Goal: Navigation & Orientation: Find specific page/section

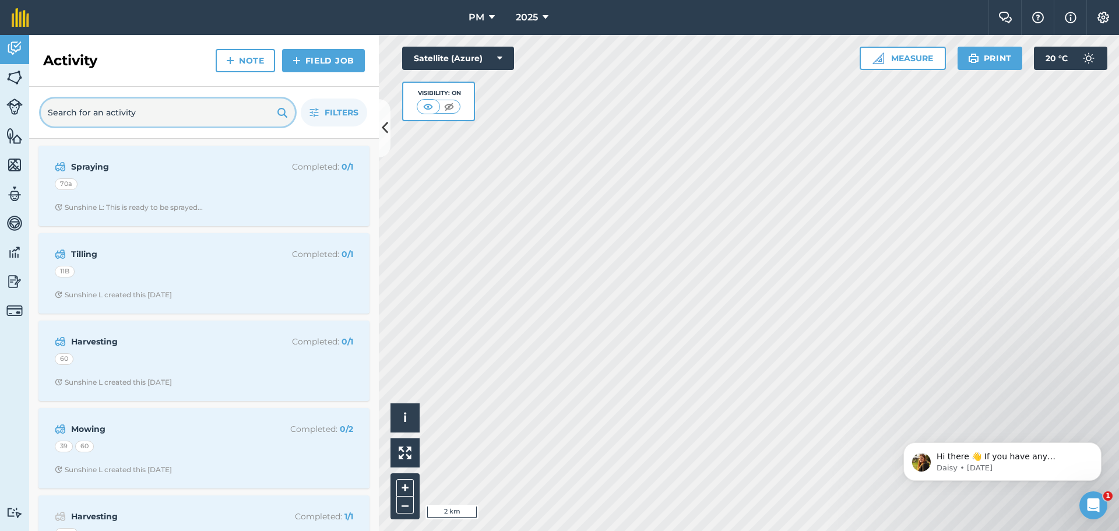
click at [225, 117] on input "text" at bounding box center [168, 112] width 254 height 28
click at [11, 81] on img at bounding box center [14, 77] width 16 height 17
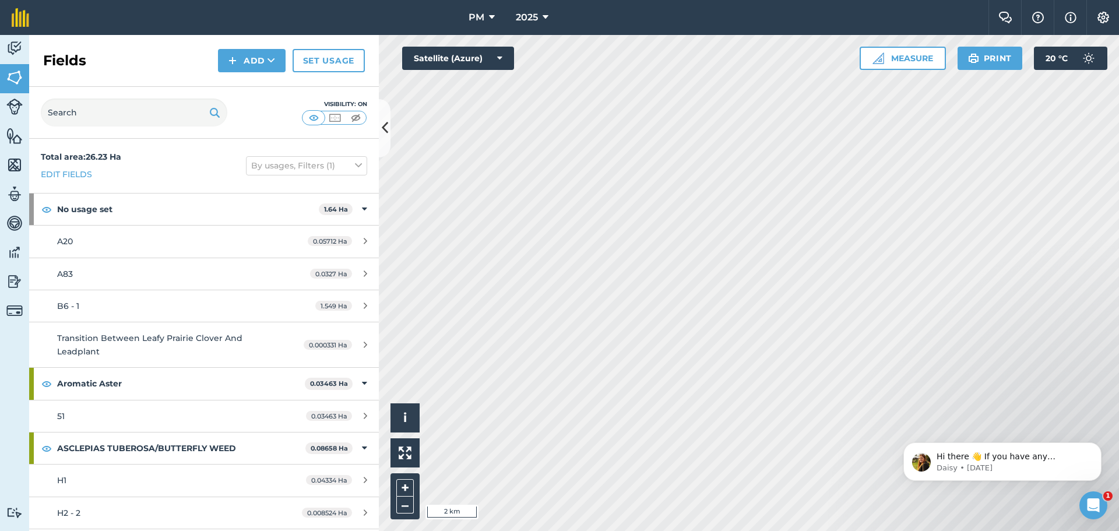
drag, startPoint x: 74, startPoint y: 129, endPoint x: 72, endPoint y: 119, distance: 9.6
click at [74, 126] on div "Visibility: On" at bounding box center [204, 113] width 350 height 52
click at [72, 118] on input "text" at bounding box center [134, 112] width 186 height 28
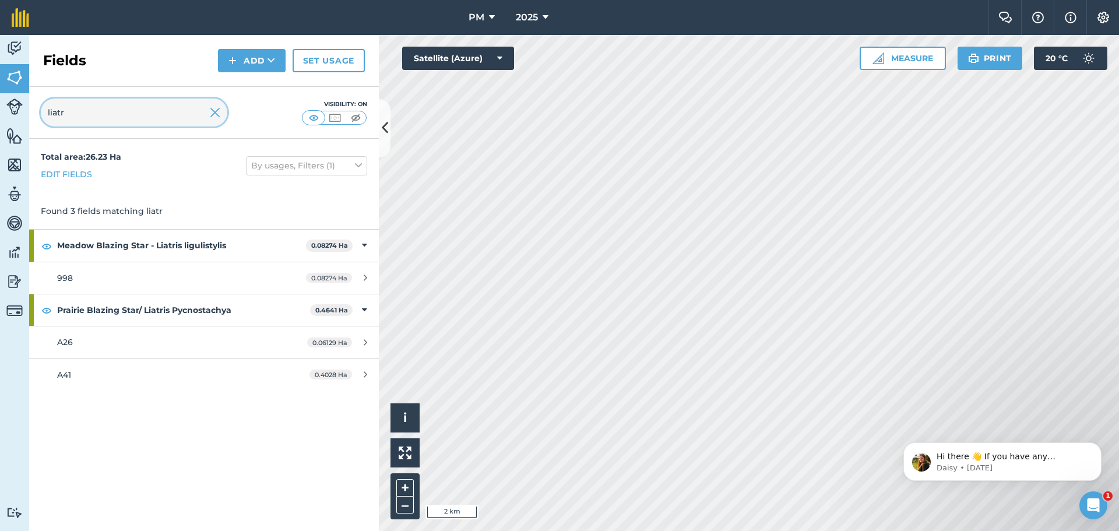
type input "liatr"
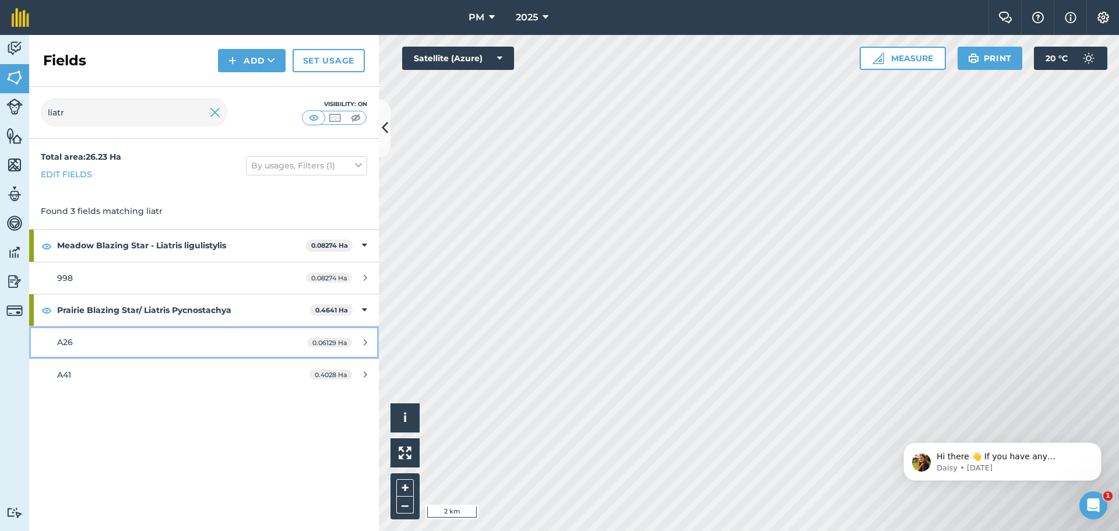
click at [165, 343] on div "A26" at bounding box center [166, 342] width 219 height 13
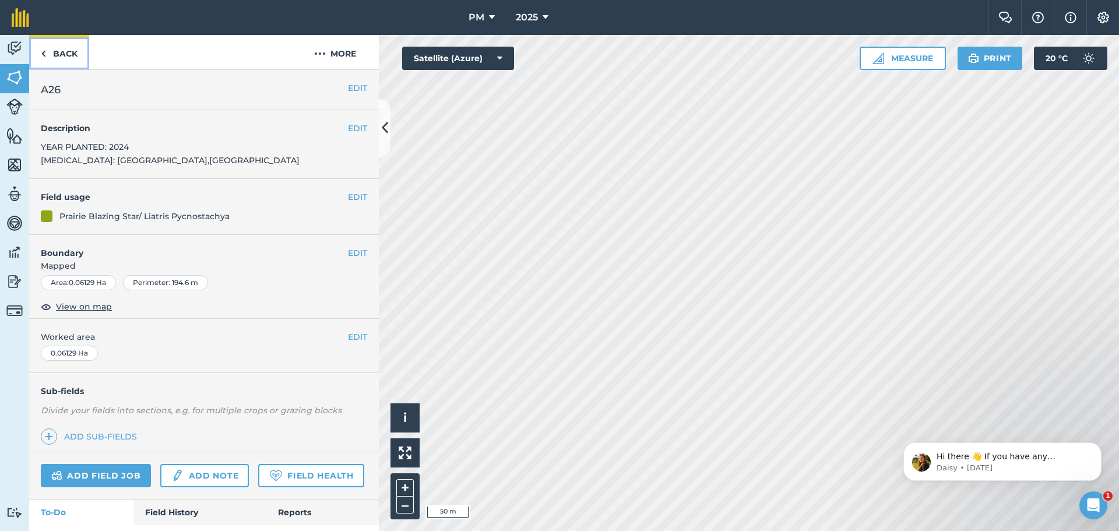
click at [53, 57] on link "Back" at bounding box center [59, 52] width 60 height 34
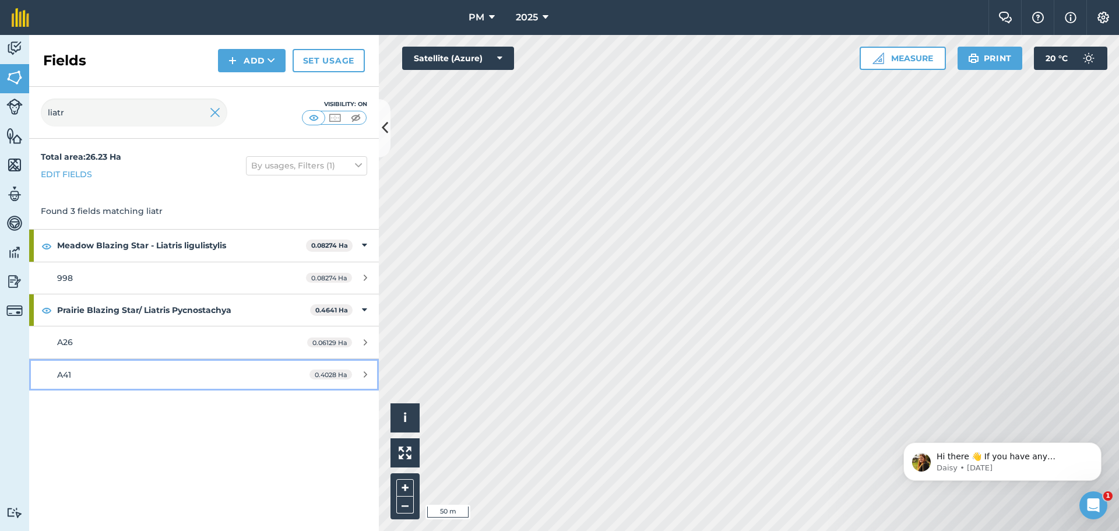
click at [98, 378] on div "A41" at bounding box center [166, 374] width 219 height 13
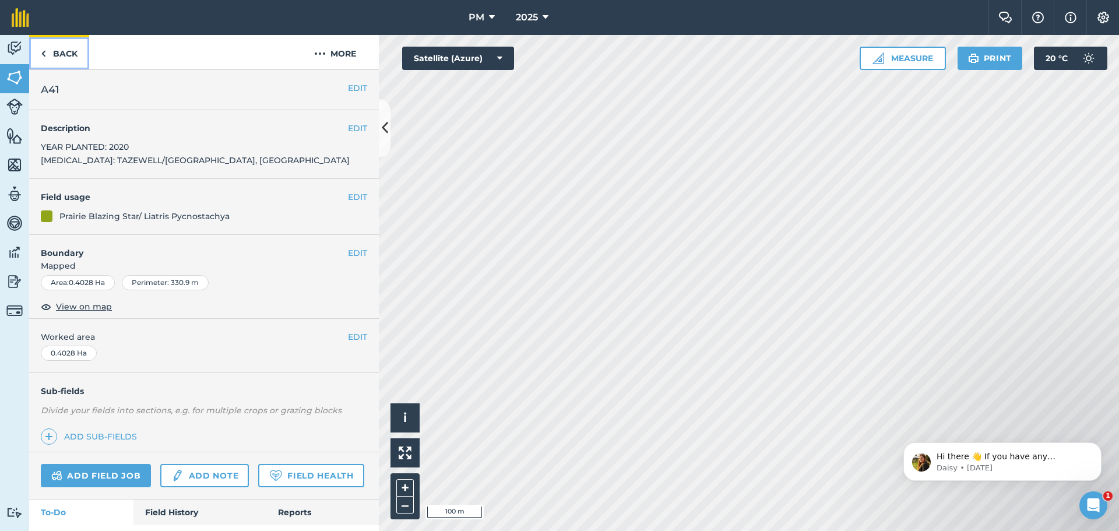
click at [54, 52] on link "Back" at bounding box center [59, 52] width 60 height 34
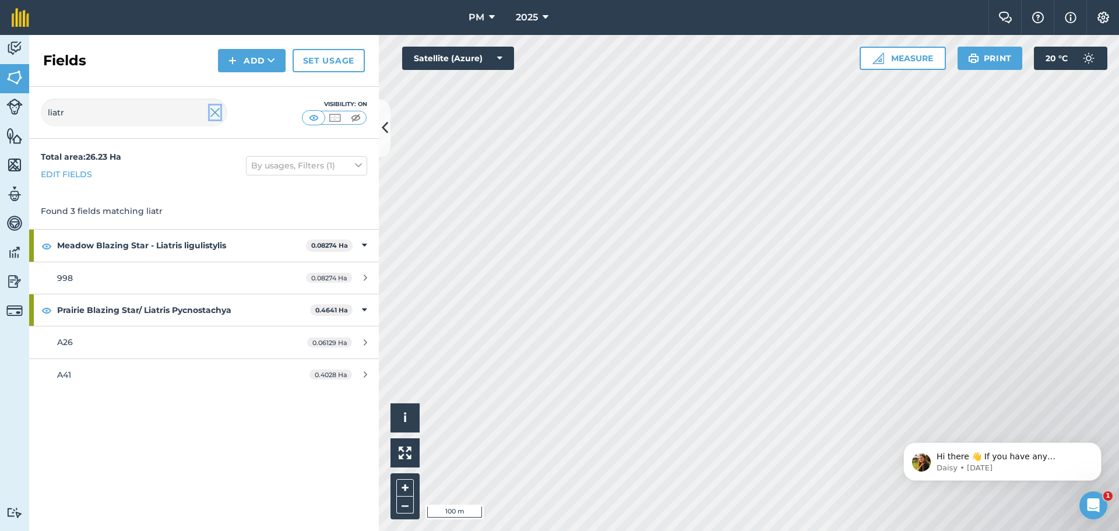
click at [211, 114] on img at bounding box center [215, 112] width 10 height 14
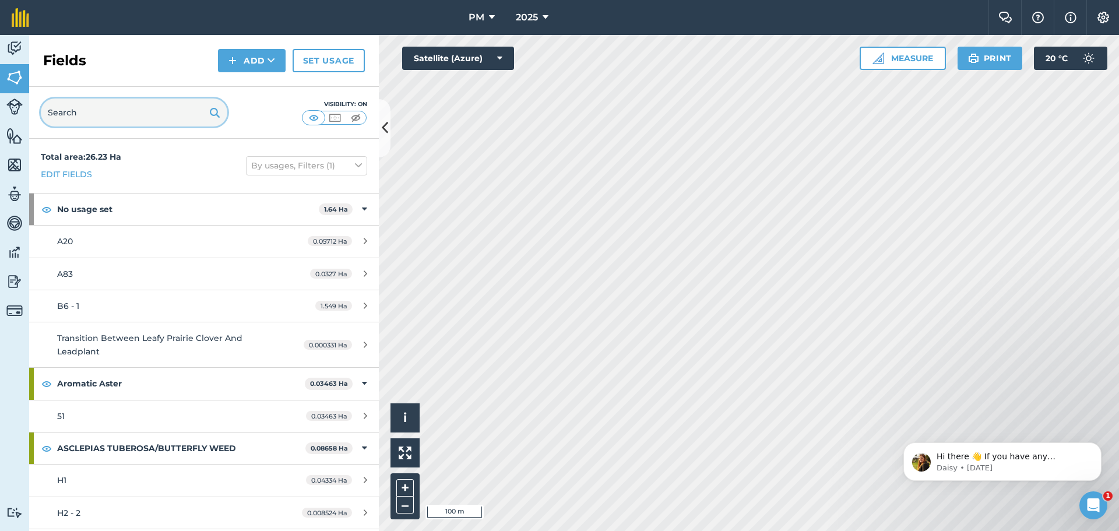
click at [168, 112] on input "text" at bounding box center [134, 112] width 186 height 28
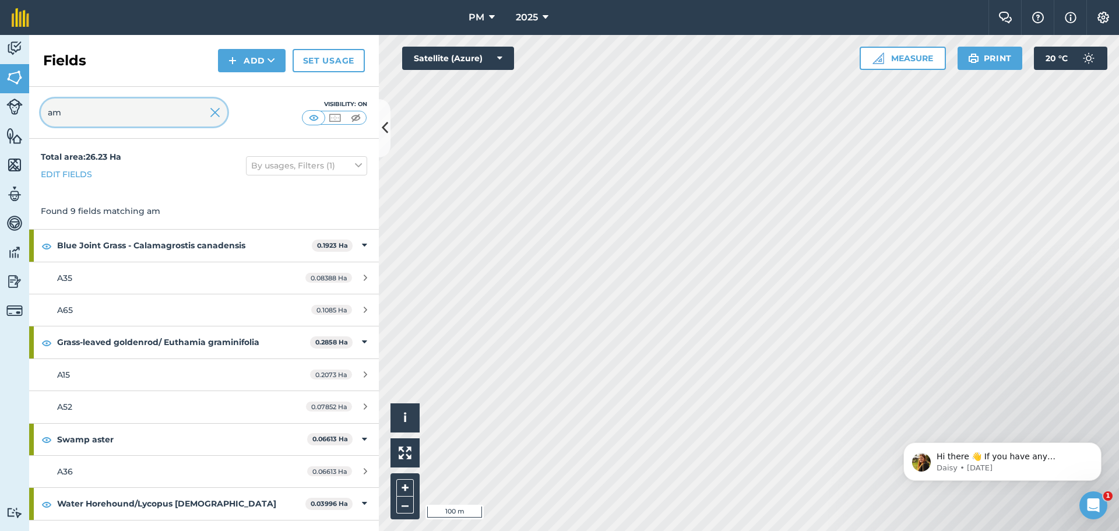
type input "a"
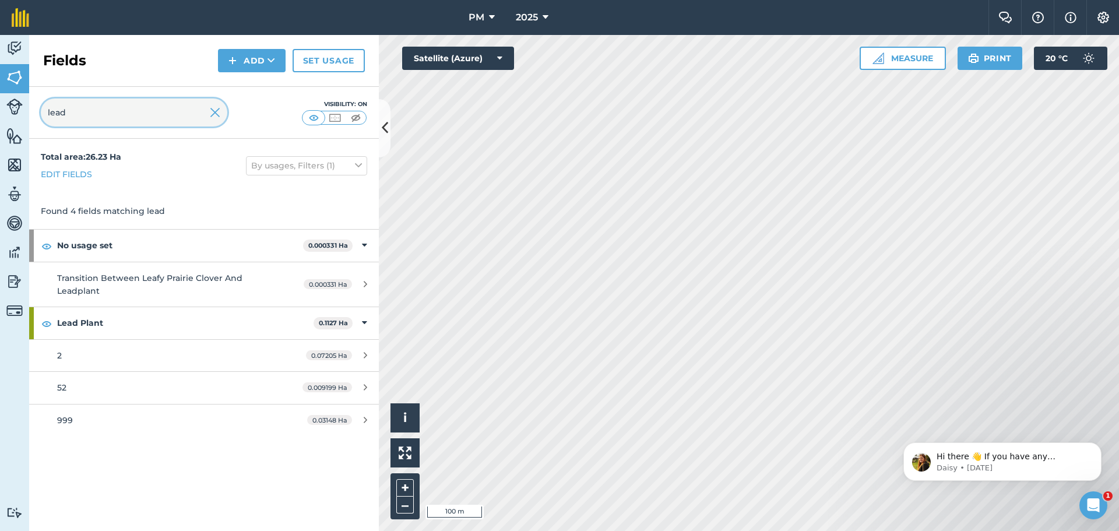
type input "lead"
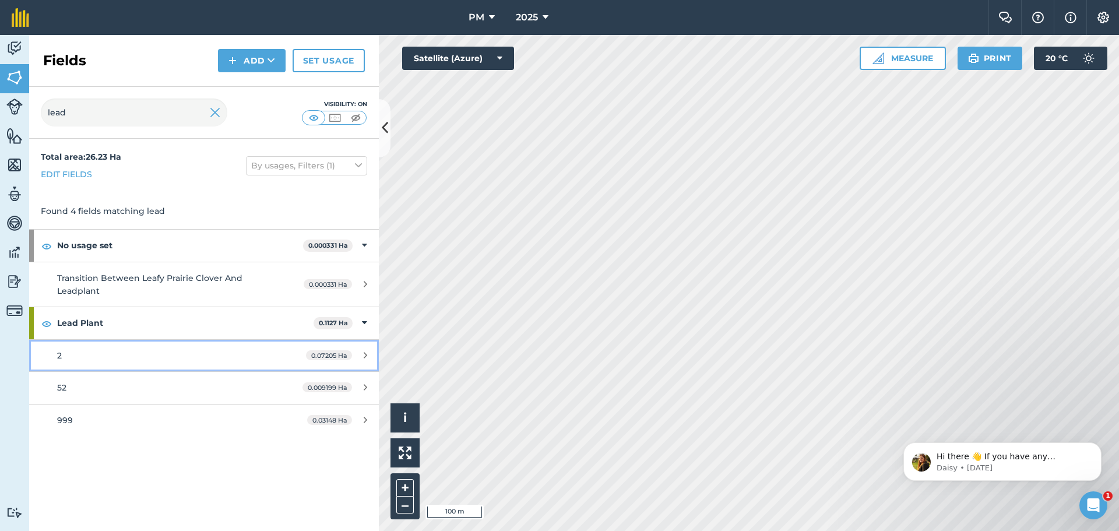
click at [113, 362] on link "2 0.07205 Ha" at bounding box center [204, 355] width 350 height 31
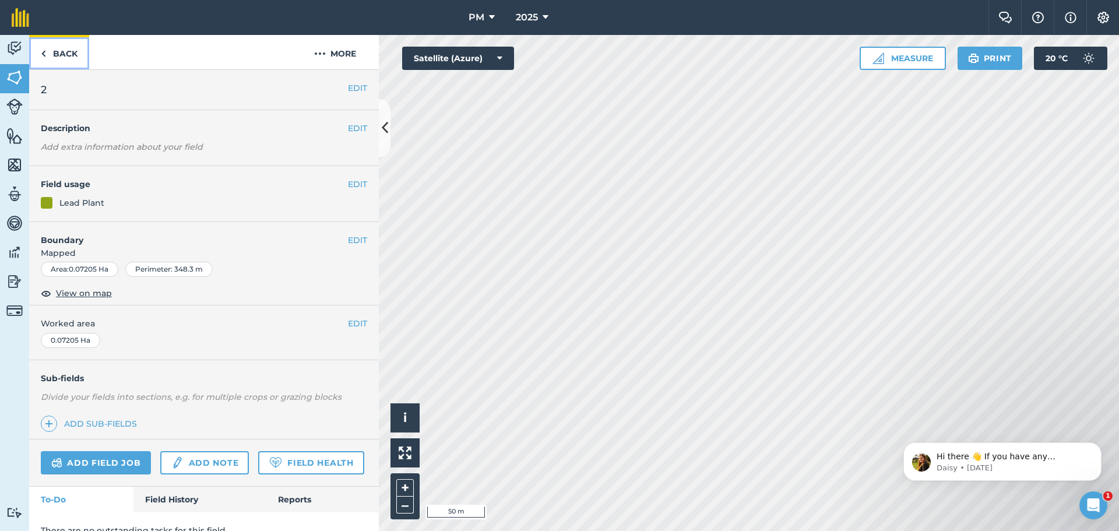
click at [61, 47] on link "Back" at bounding box center [59, 52] width 60 height 34
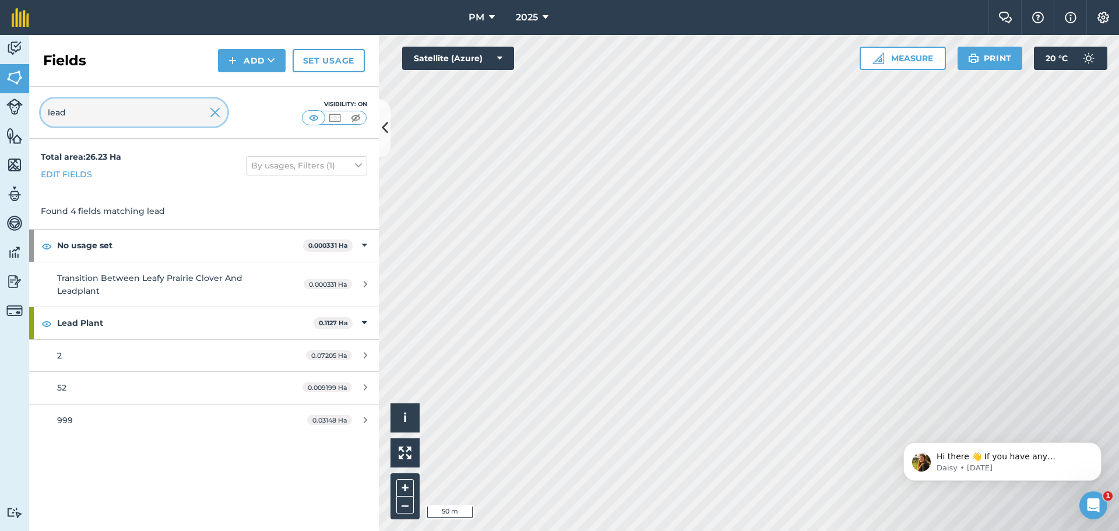
click at [207, 118] on input "lead" at bounding box center [134, 112] width 186 height 28
drag, startPoint x: 211, startPoint y: 117, endPoint x: 202, endPoint y: 116, distance: 9.3
click at [211, 116] on img at bounding box center [215, 112] width 10 height 14
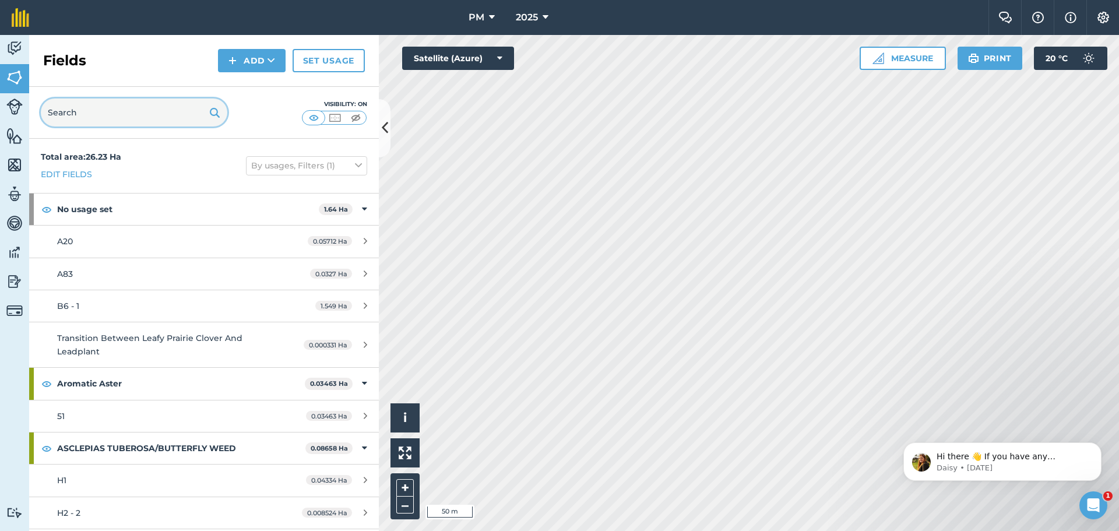
click at [142, 118] on input "text" at bounding box center [134, 112] width 186 height 28
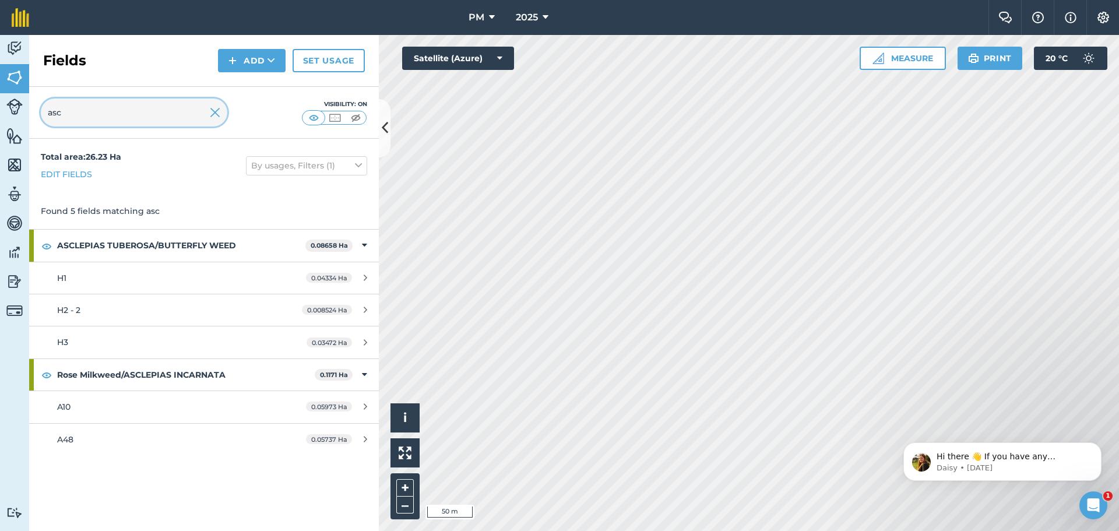
type input "asc"
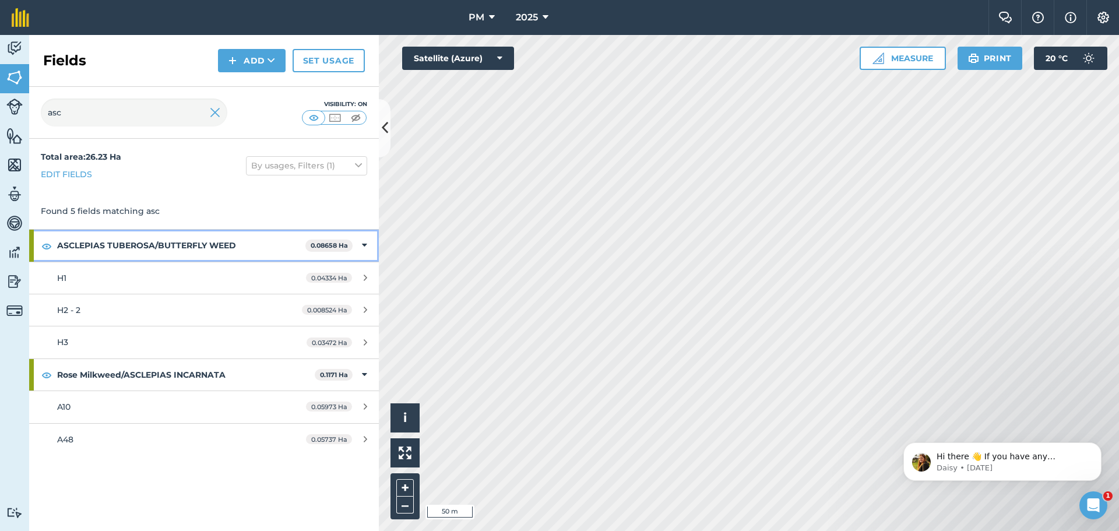
click at [143, 244] on strong "ASCLEPIAS TUBEROSA/BUTTERFLY WEED" at bounding box center [181, 245] width 248 height 31
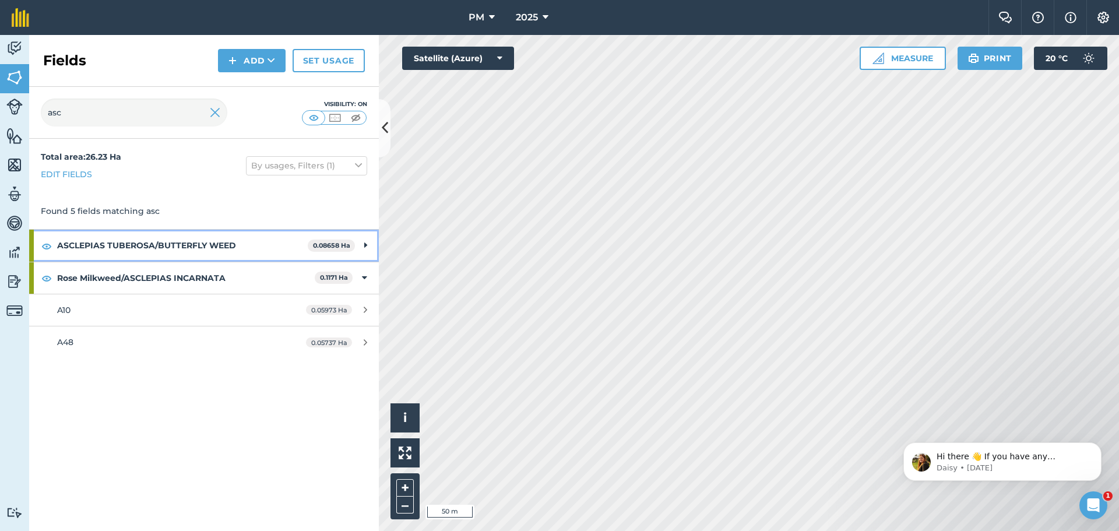
click at [151, 245] on strong "ASCLEPIAS TUBEROSA/BUTTERFLY WEED" at bounding box center [182, 245] width 251 height 31
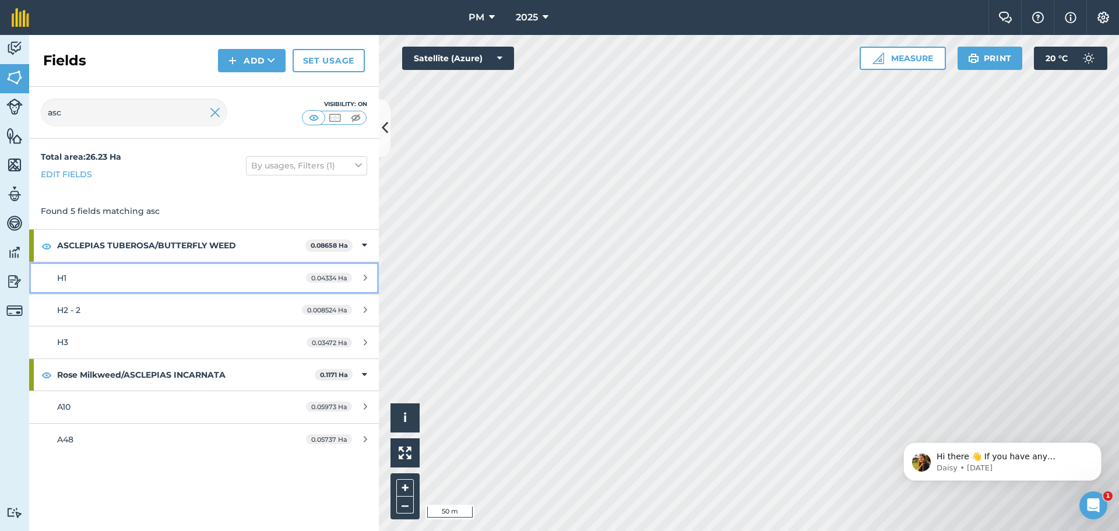
click at [128, 280] on div "H1" at bounding box center [166, 277] width 219 height 13
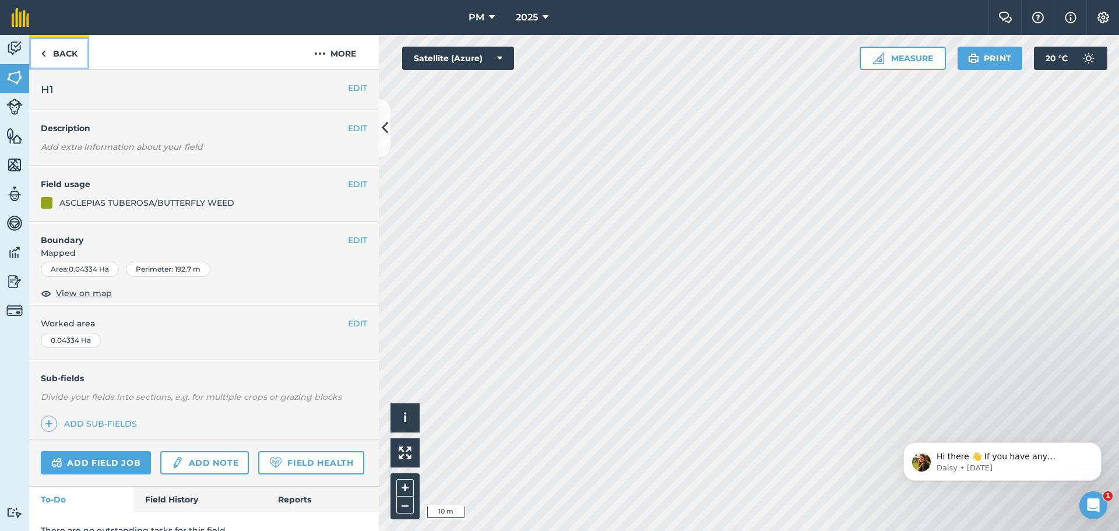
click at [74, 50] on link "Back" at bounding box center [59, 52] width 60 height 34
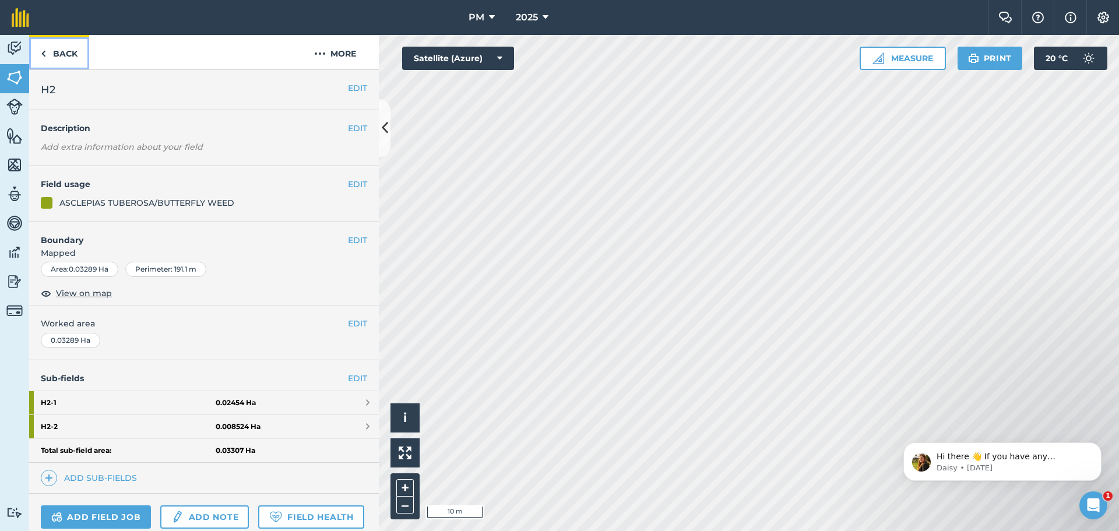
click at [80, 50] on link "Back" at bounding box center [59, 52] width 60 height 34
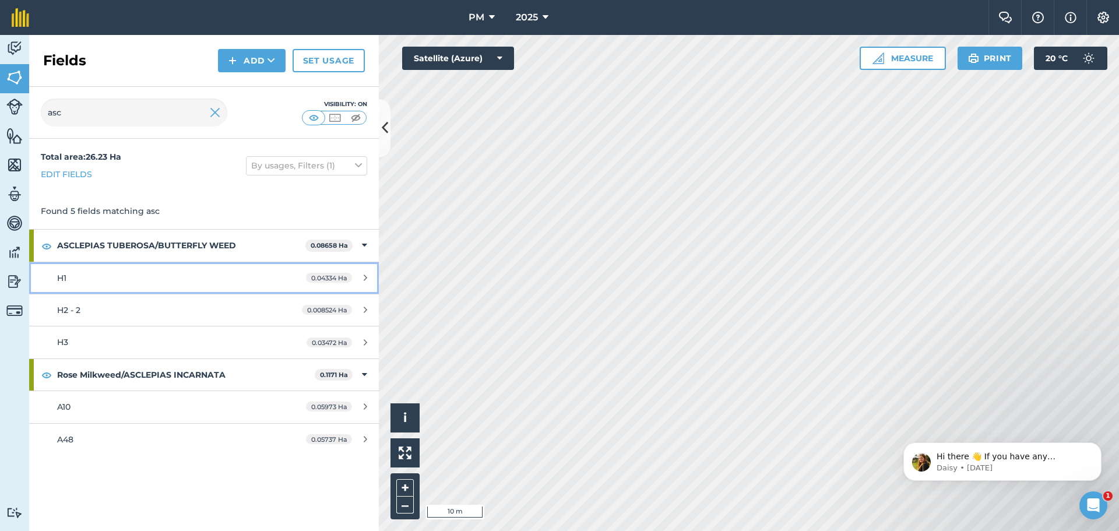
click at [126, 288] on link "H1 0.04334 Ha" at bounding box center [204, 277] width 350 height 31
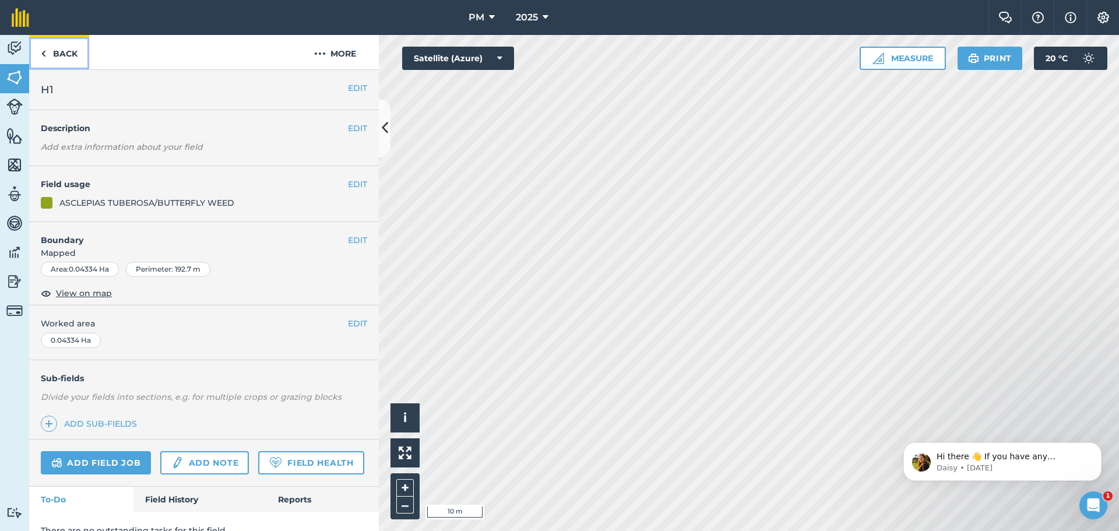
click at [72, 40] on link "Back" at bounding box center [59, 52] width 60 height 34
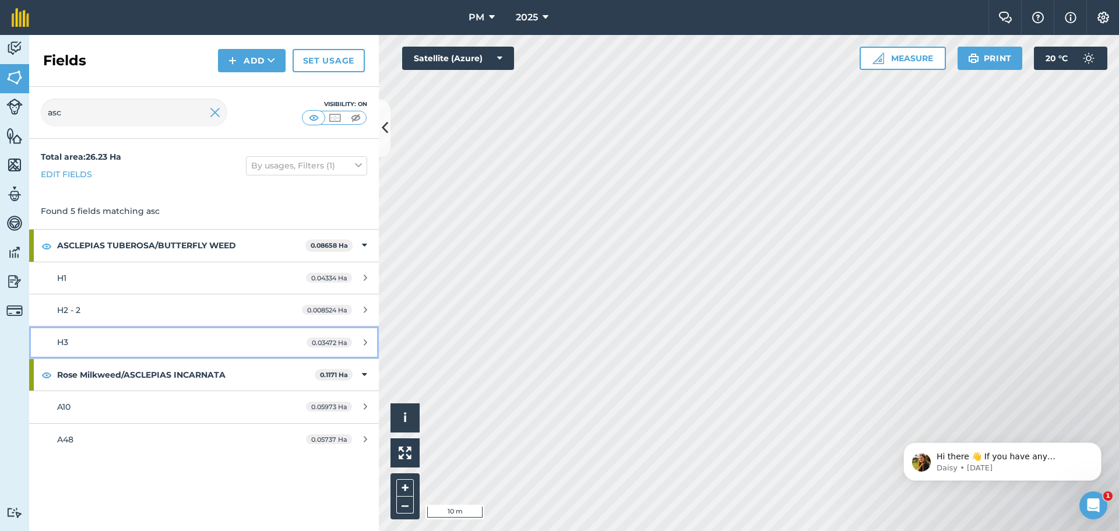
click at [110, 351] on link "H3 0.03472 Ha" at bounding box center [204, 341] width 350 height 31
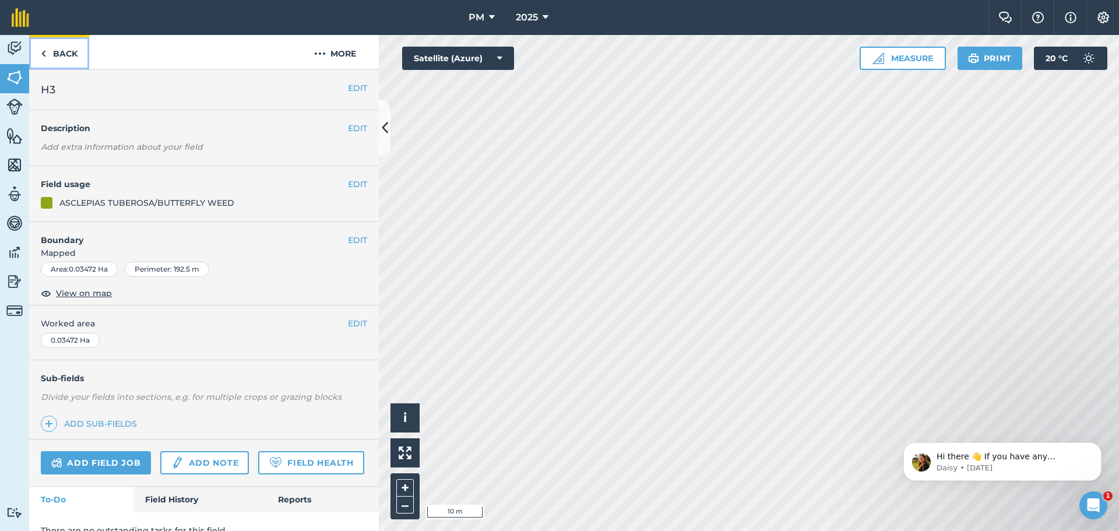
click at [62, 53] on link "Back" at bounding box center [59, 52] width 60 height 34
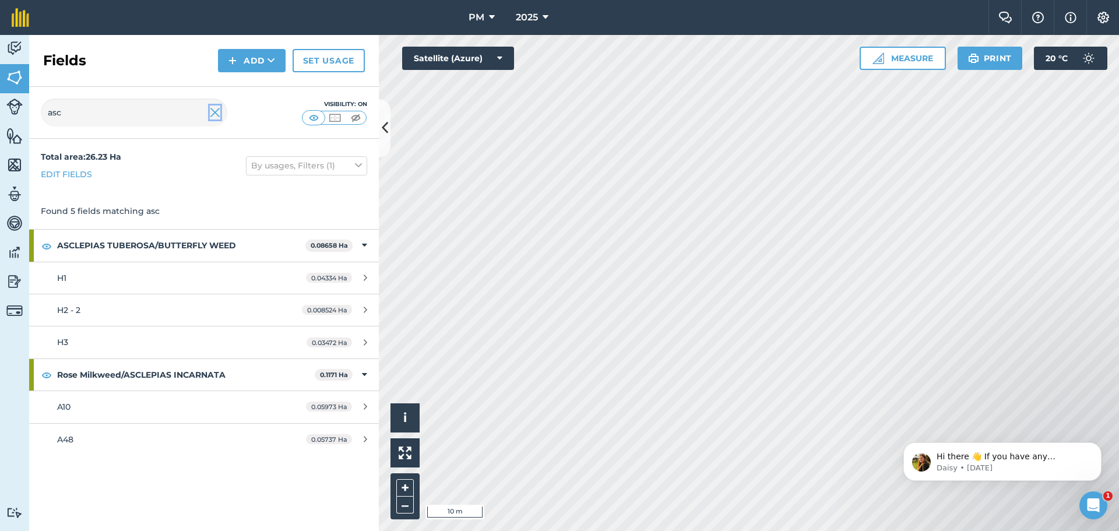
click at [216, 114] on img at bounding box center [215, 112] width 10 height 14
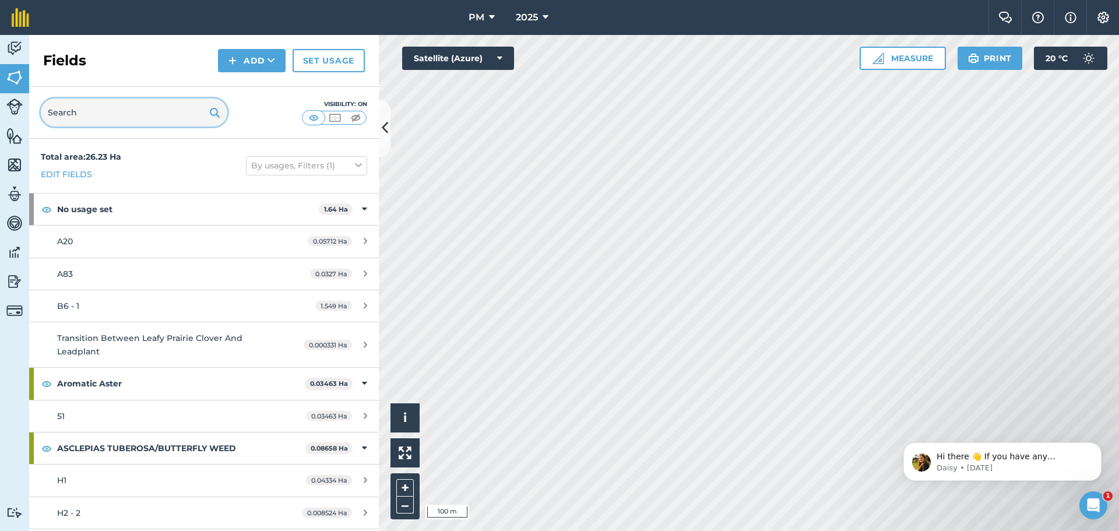
click at [94, 111] on input "text" at bounding box center [134, 112] width 186 height 28
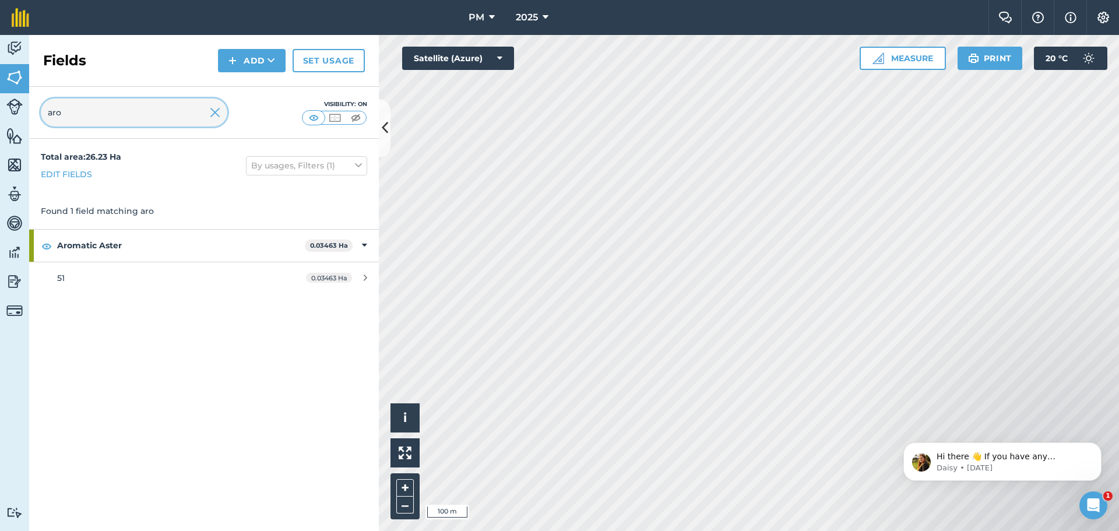
type input "aro"
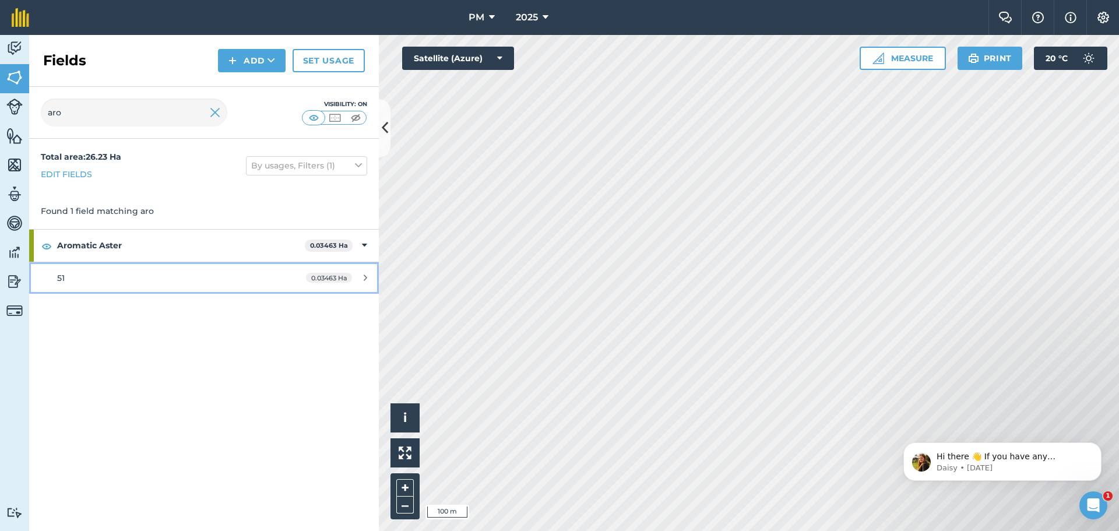
click at [134, 287] on link "51 0.03463 Ha" at bounding box center [204, 277] width 350 height 31
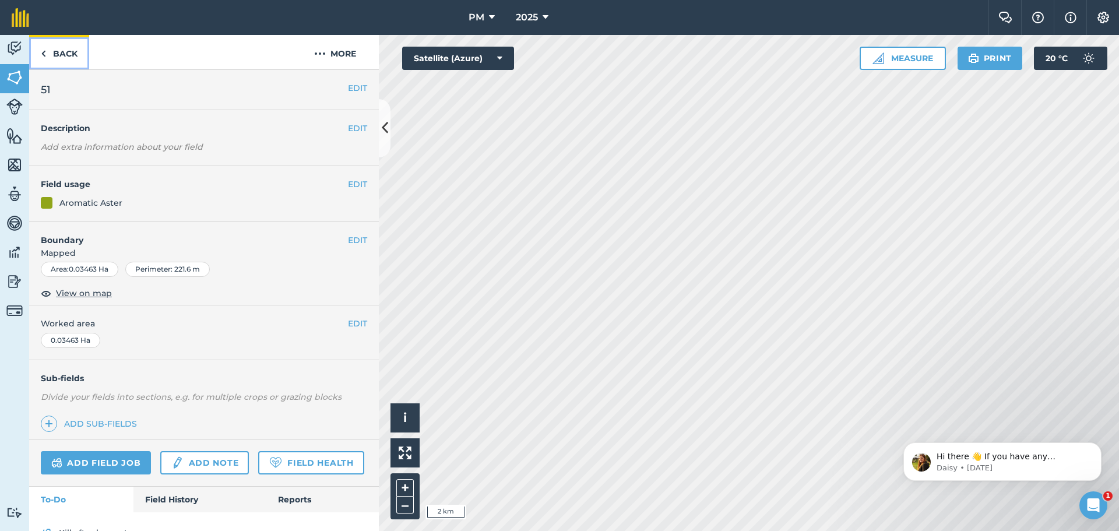
click at [59, 55] on link "Back" at bounding box center [59, 52] width 60 height 34
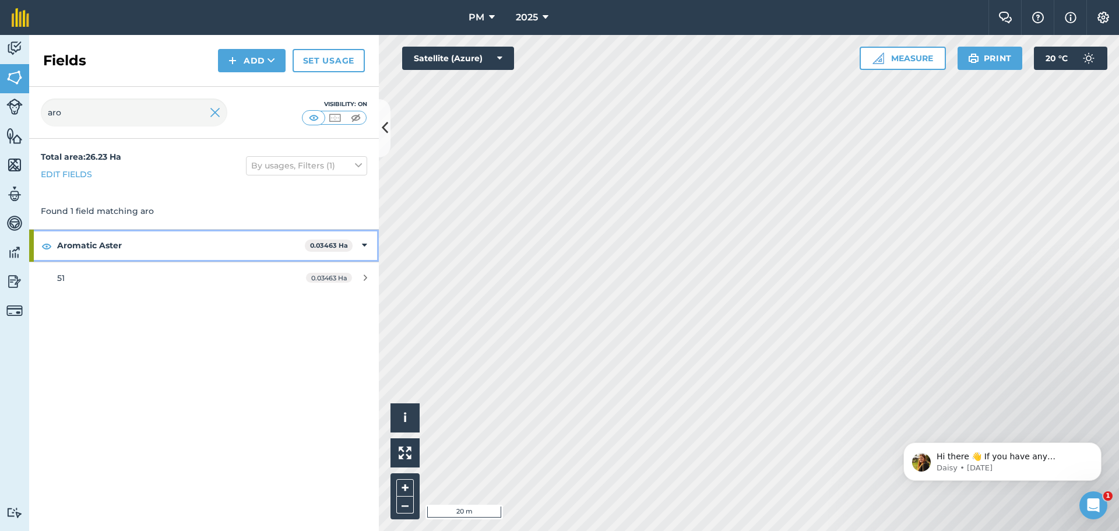
click at [210, 244] on strong "Aromatic Aster" at bounding box center [181, 245] width 248 height 31
click at [185, 247] on strong "Aromatic Aster" at bounding box center [182, 245] width 250 height 31
click at [320, 276] on span "0.03463 Ha" at bounding box center [329, 278] width 46 height 10
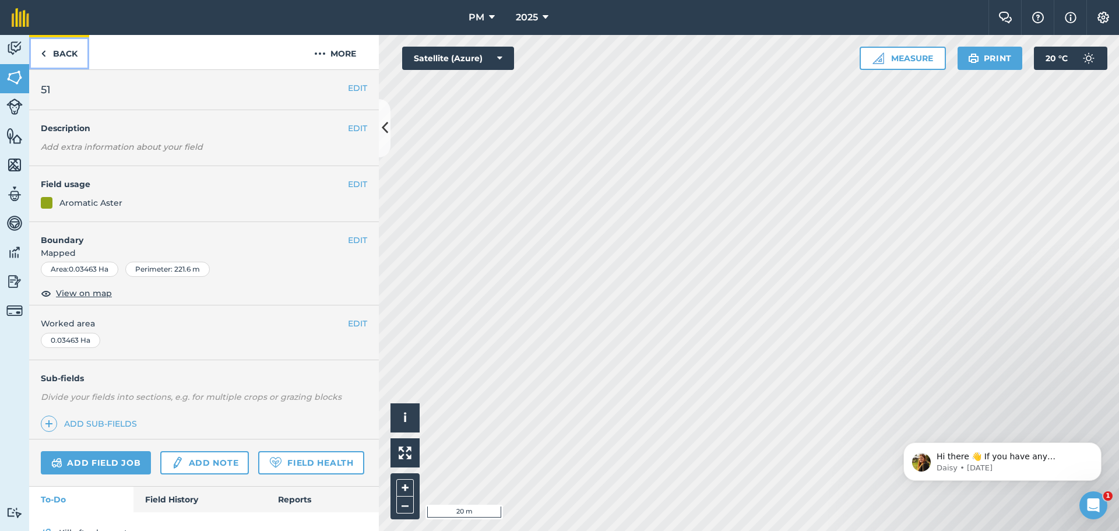
click at [69, 51] on link "Back" at bounding box center [59, 52] width 60 height 34
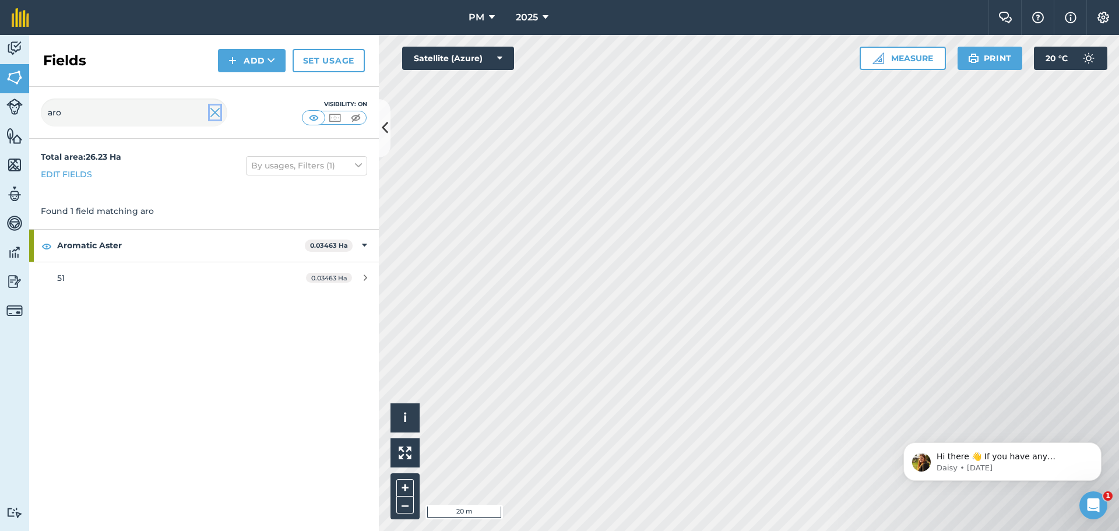
click at [216, 110] on img at bounding box center [215, 112] width 10 height 14
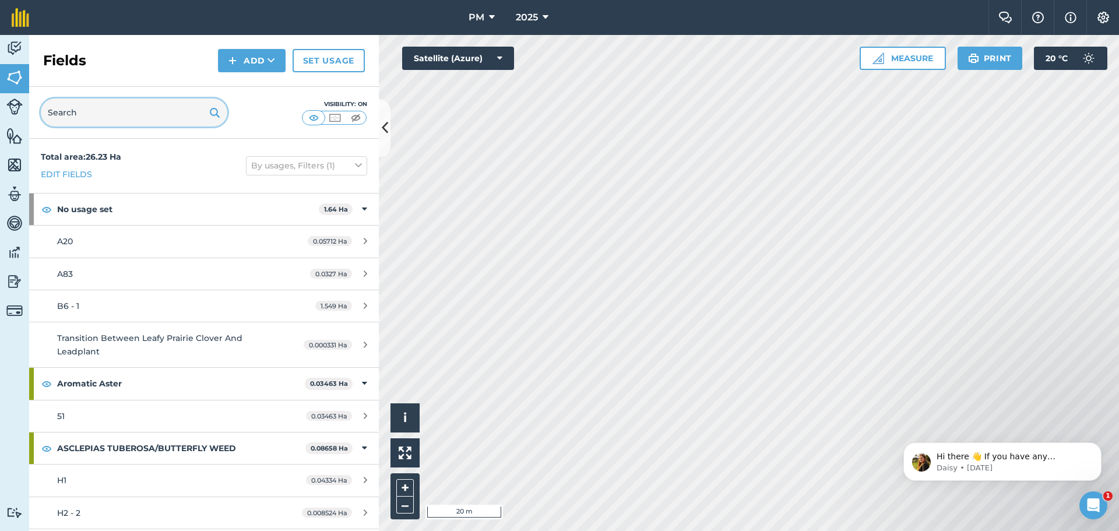
click at [129, 118] on input "text" at bounding box center [134, 112] width 186 height 28
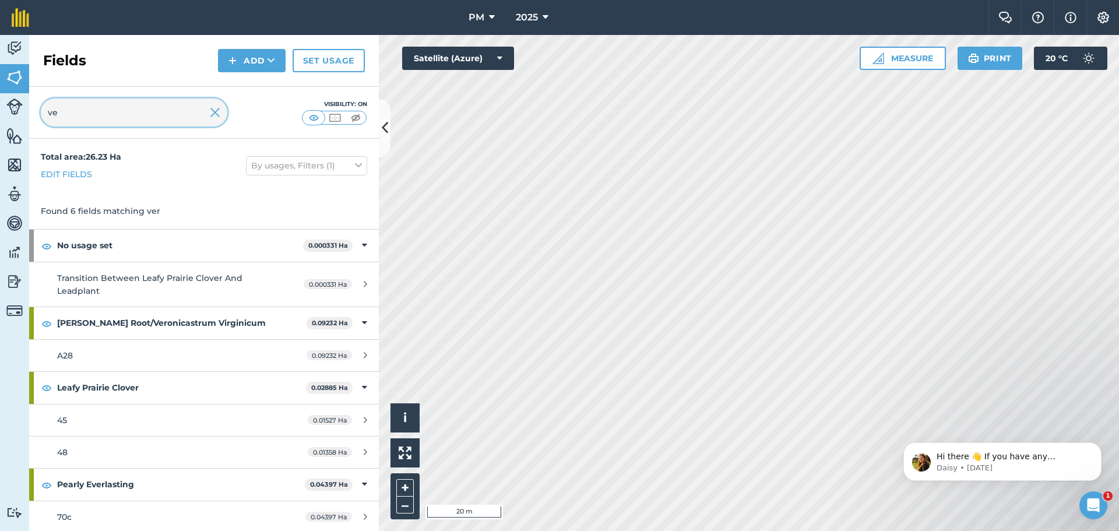
type input "v"
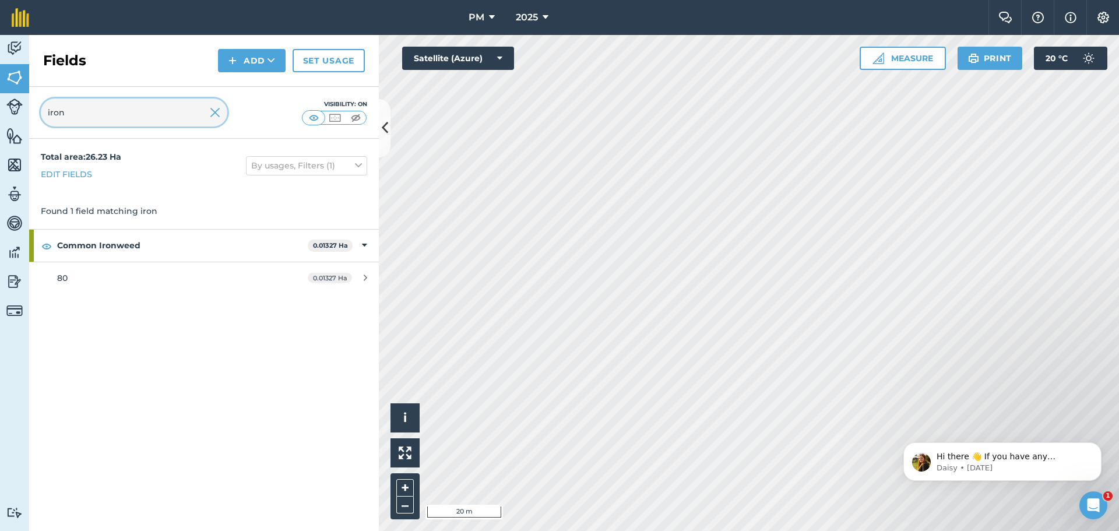
type input "iron"
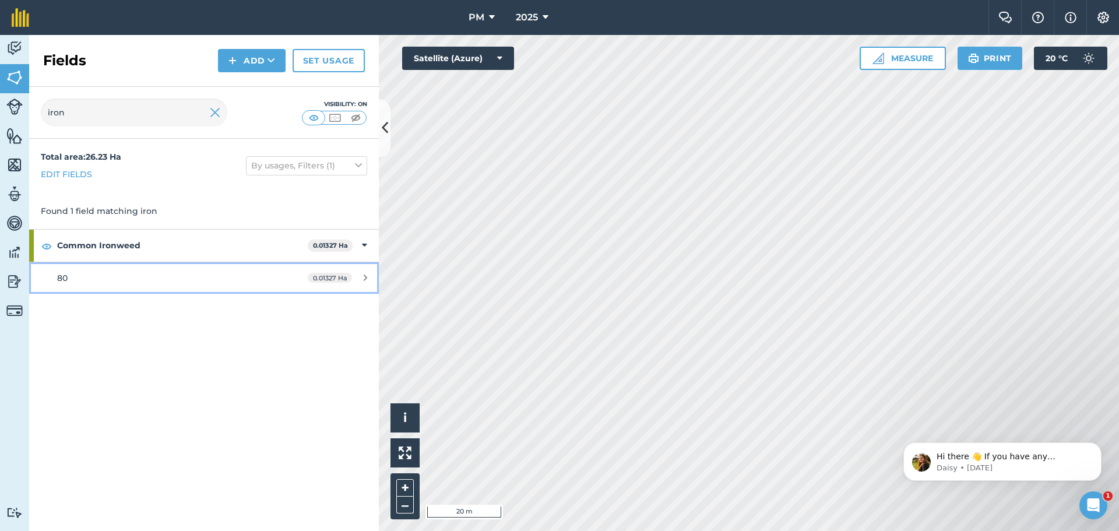
click at [205, 275] on div "80" at bounding box center [166, 277] width 219 height 13
